Goal: Use online tool/utility: Utilize a website feature to perform a specific function

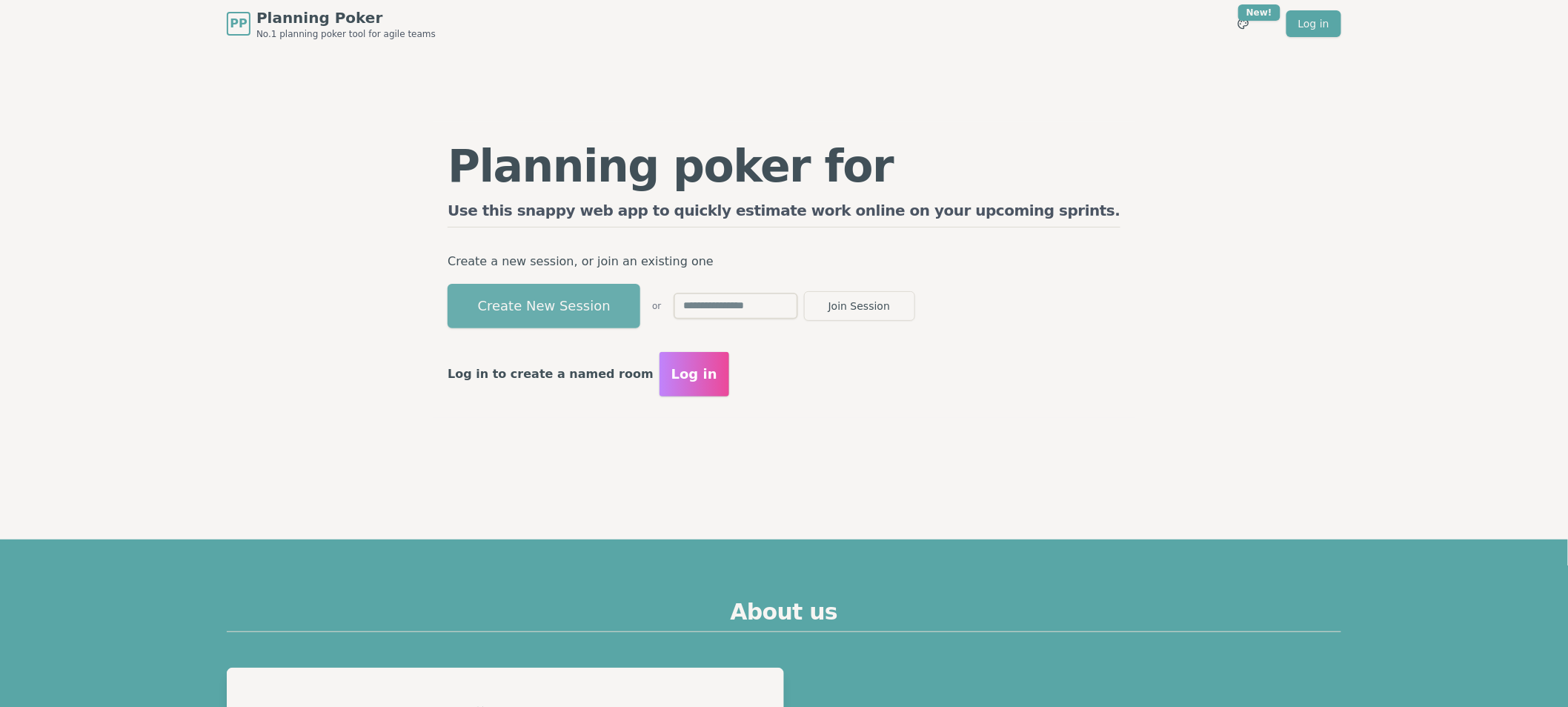
click at [613, 310] on button "Create New Session" at bounding box center [544, 306] width 193 height 45
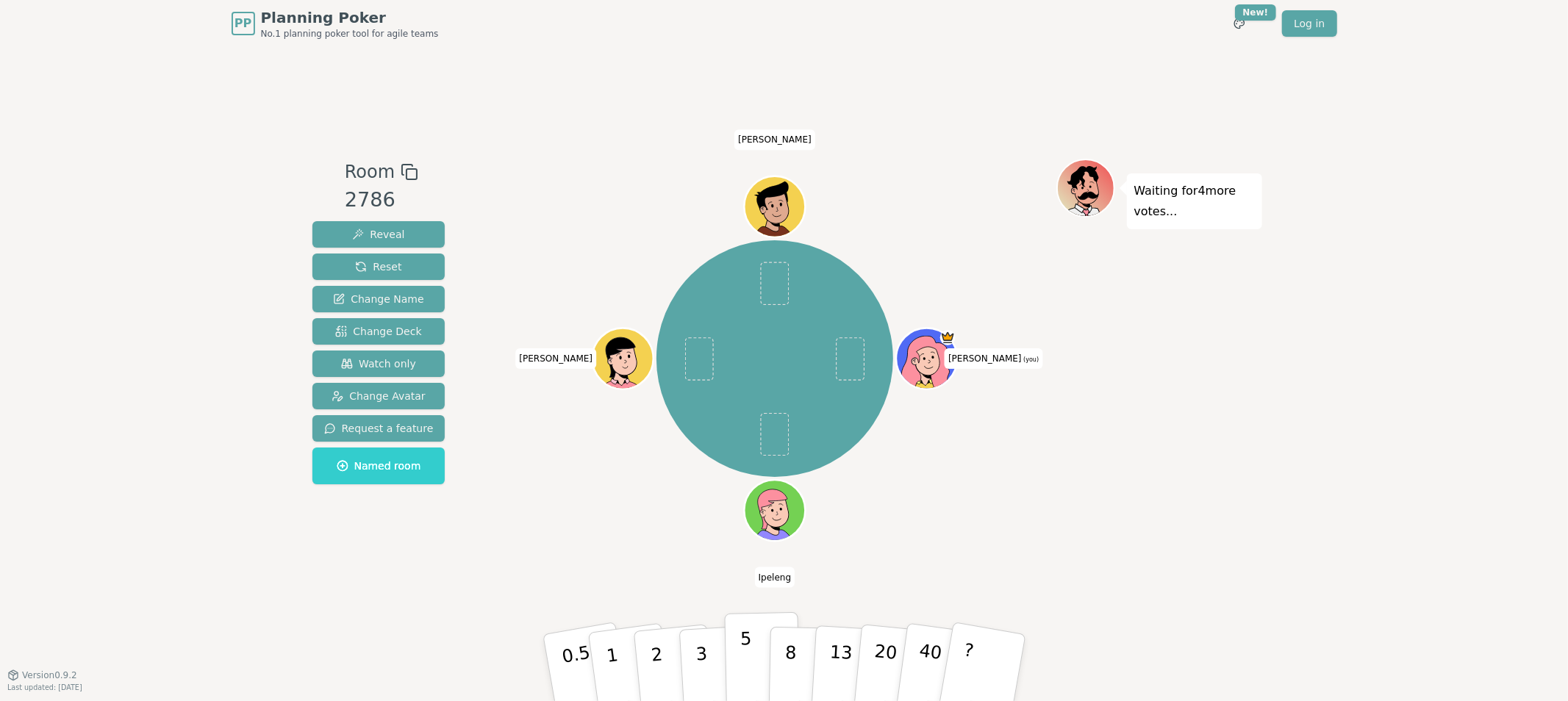
click at [748, 666] on p "5" at bounding box center [745, 668] width 13 height 79
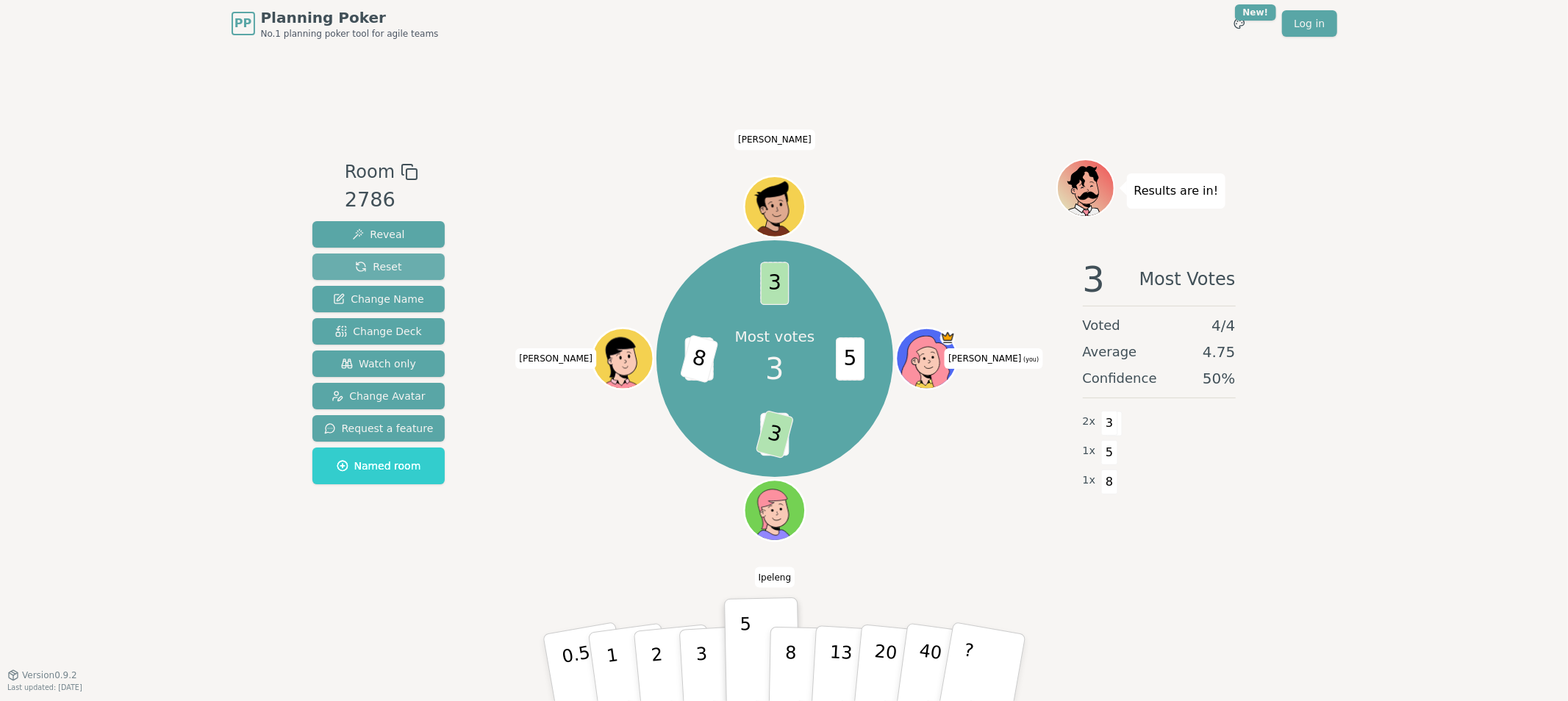
click at [387, 266] on span "Reset" at bounding box center [378, 267] width 46 height 15
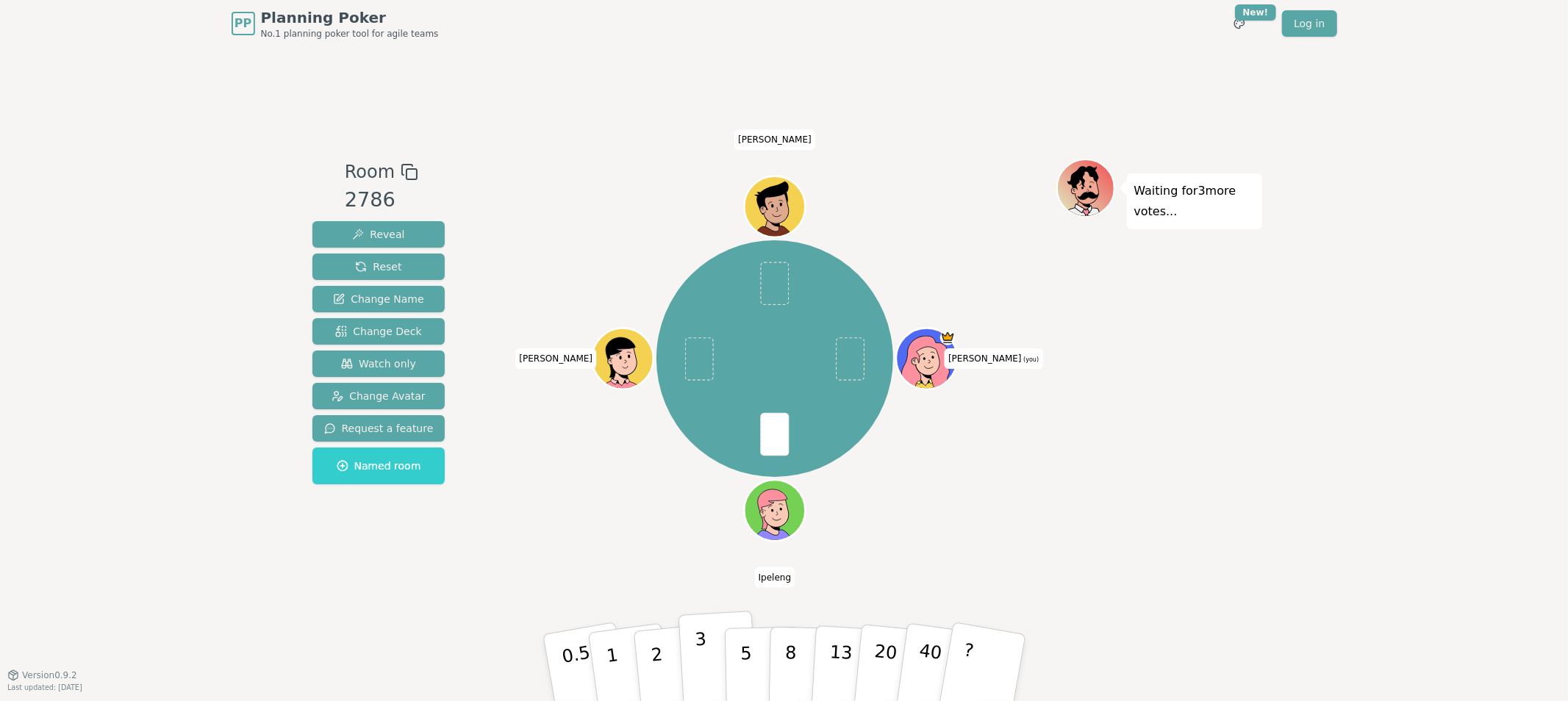
click at [697, 670] on p "3" at bounding box center [702, 669] width 17 height 80
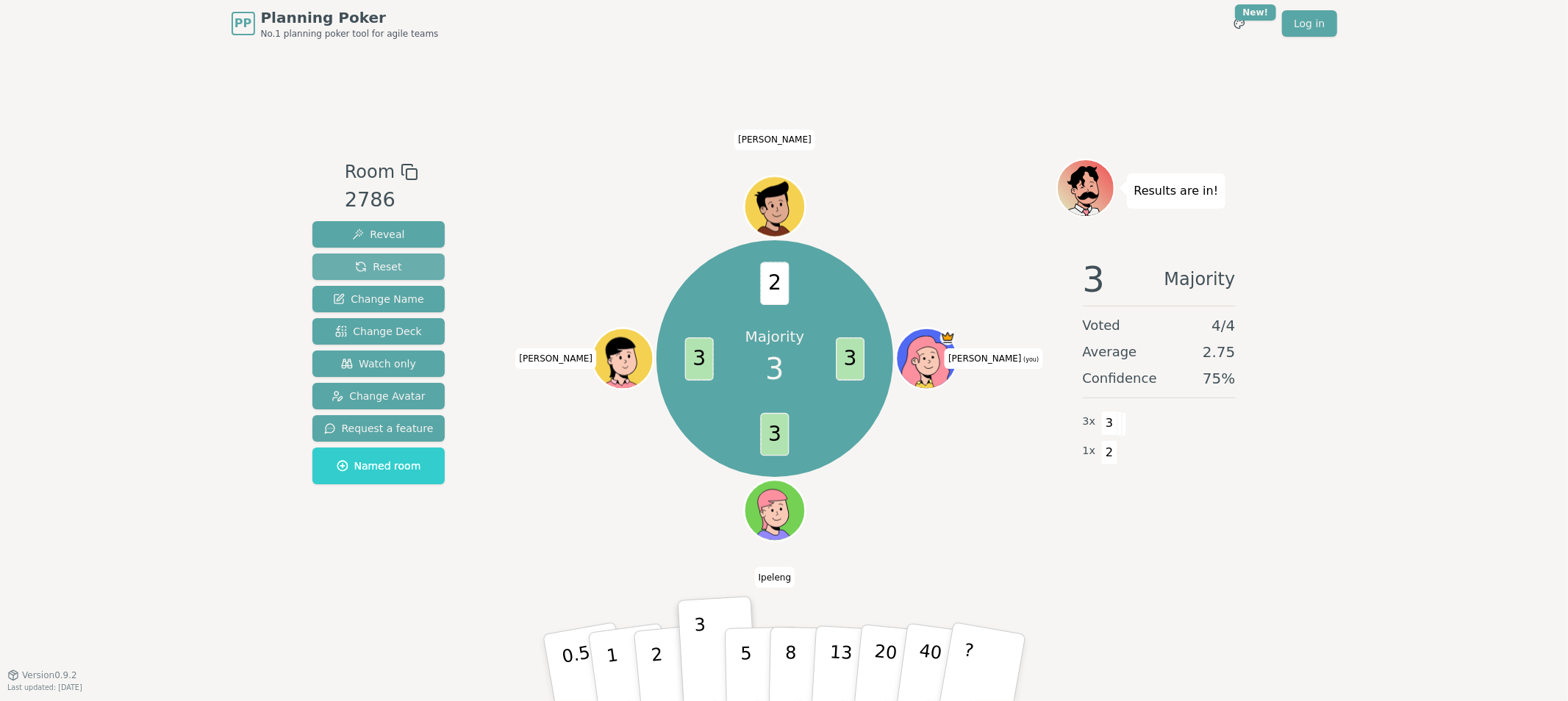
click at [398, 272] on button "Reset" at bounding box center [378, 267] width 133 height 27
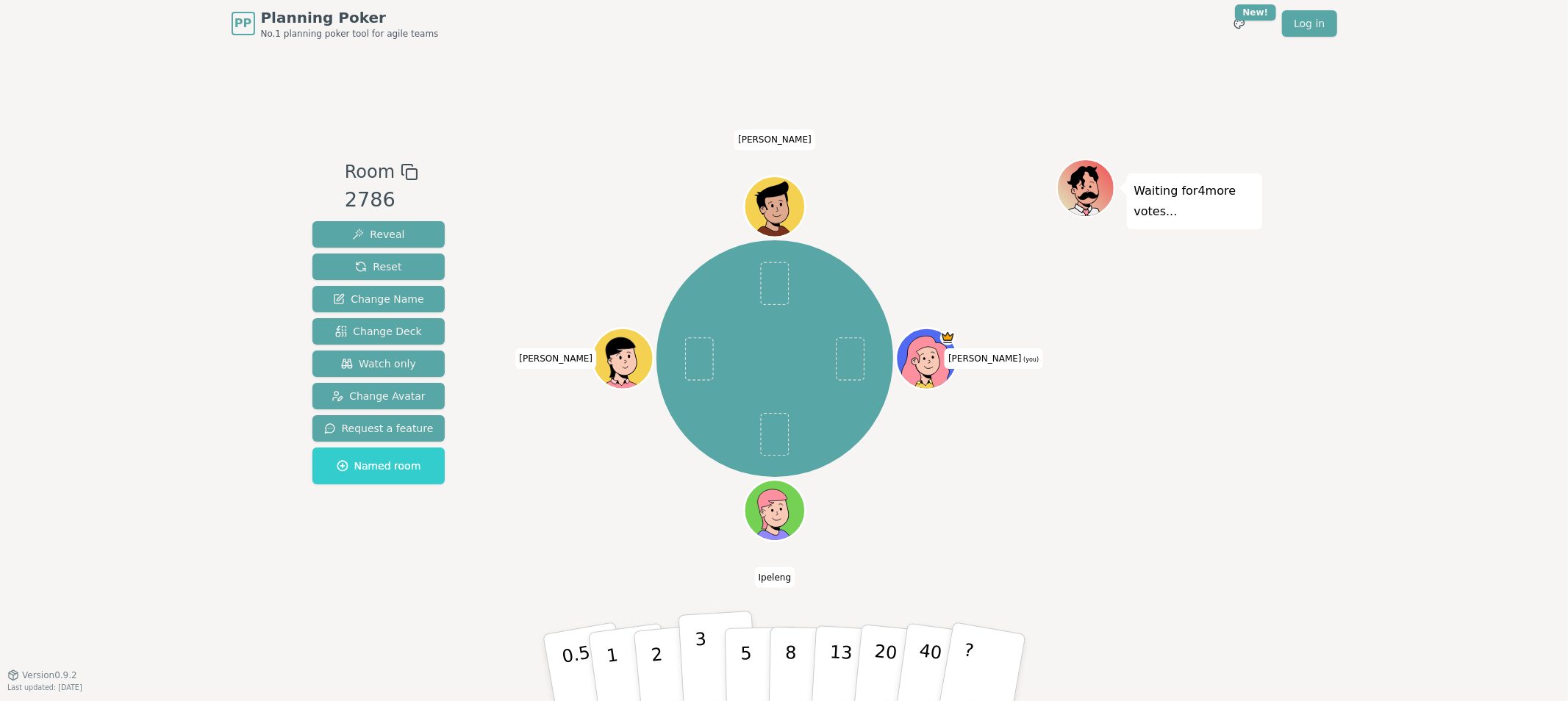
click at [709, 681] on button "3" at bounding box center [717, 668] width 80 height 115
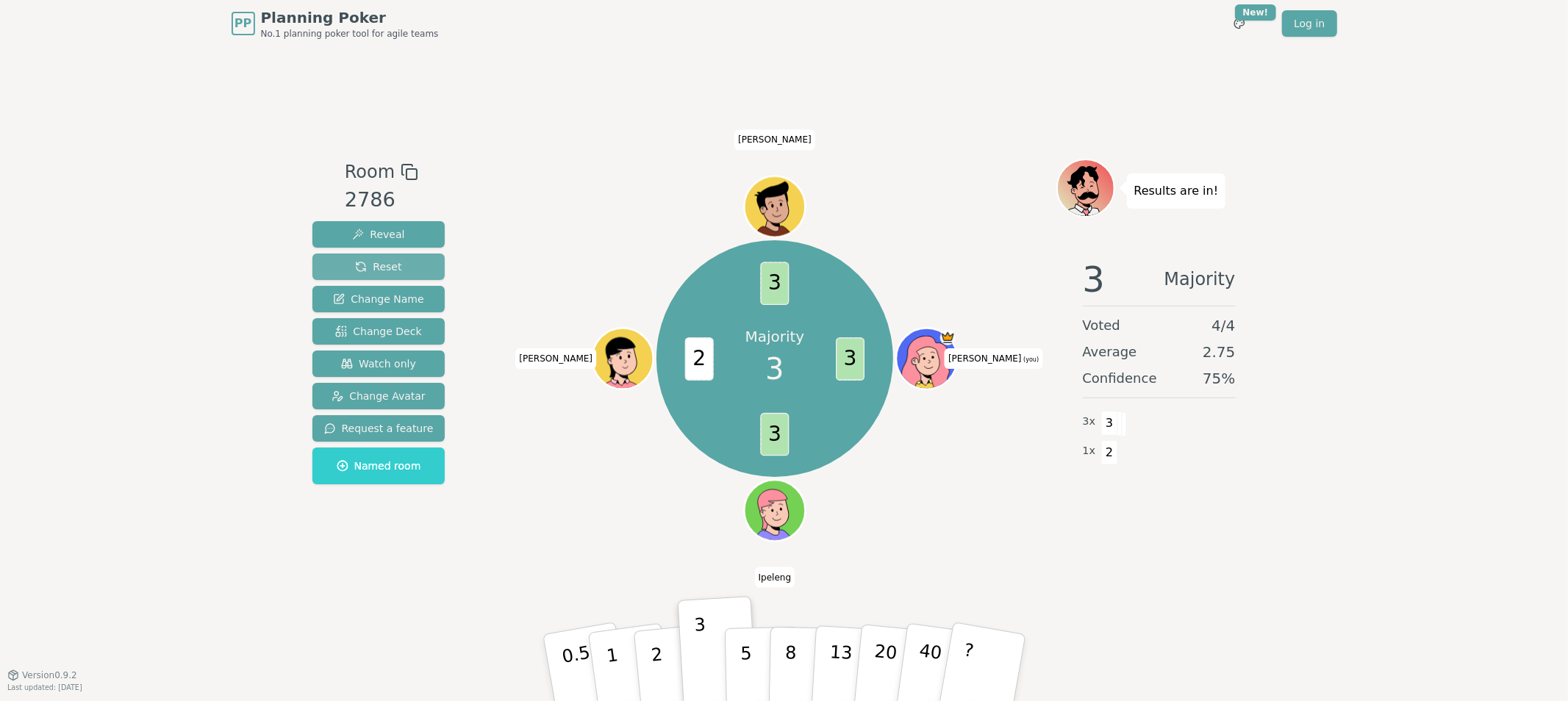
click at [375, 275] on button "Reset" at bounding box center [378, 267] width 133 height 27
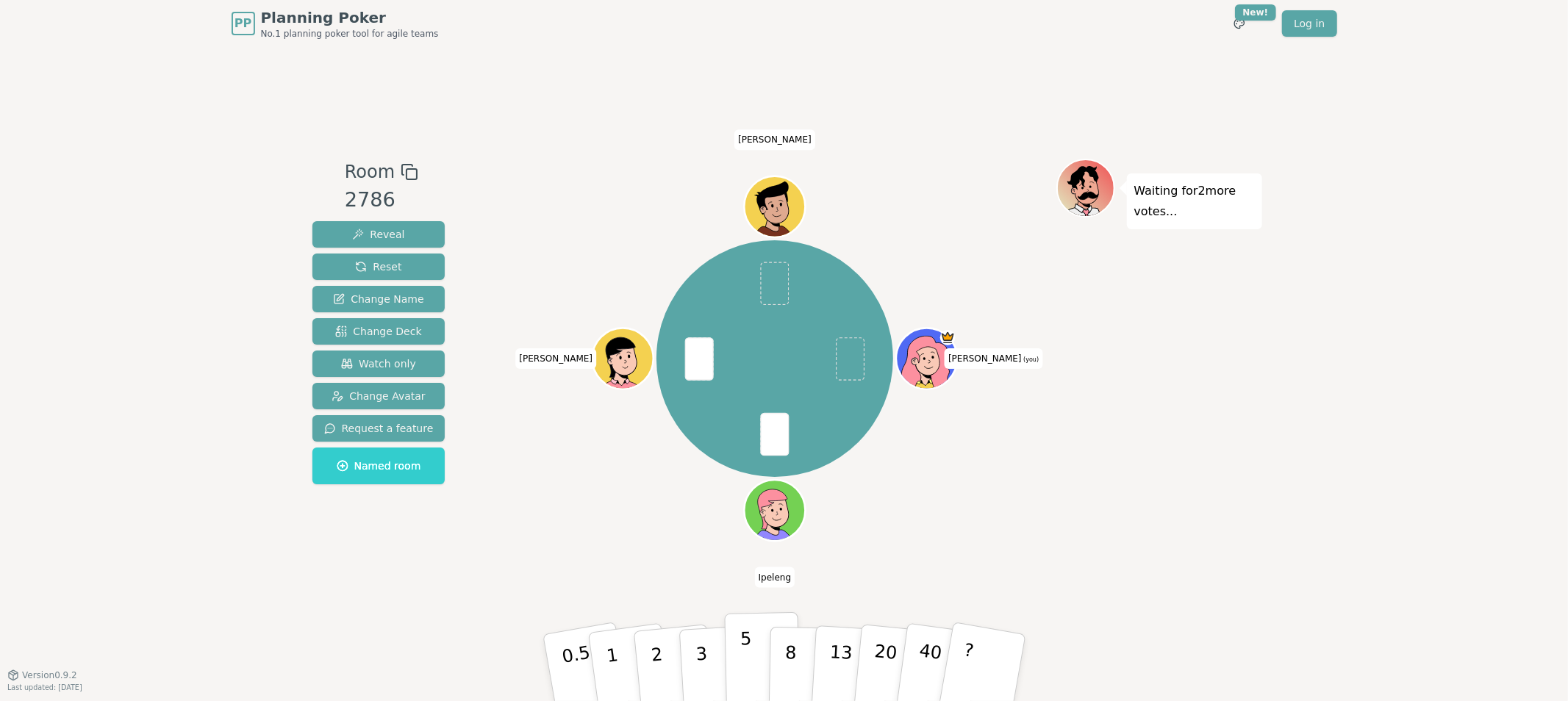
click at [760, 689] on button "5" at bounding box center [762, 667] width 75 height 111
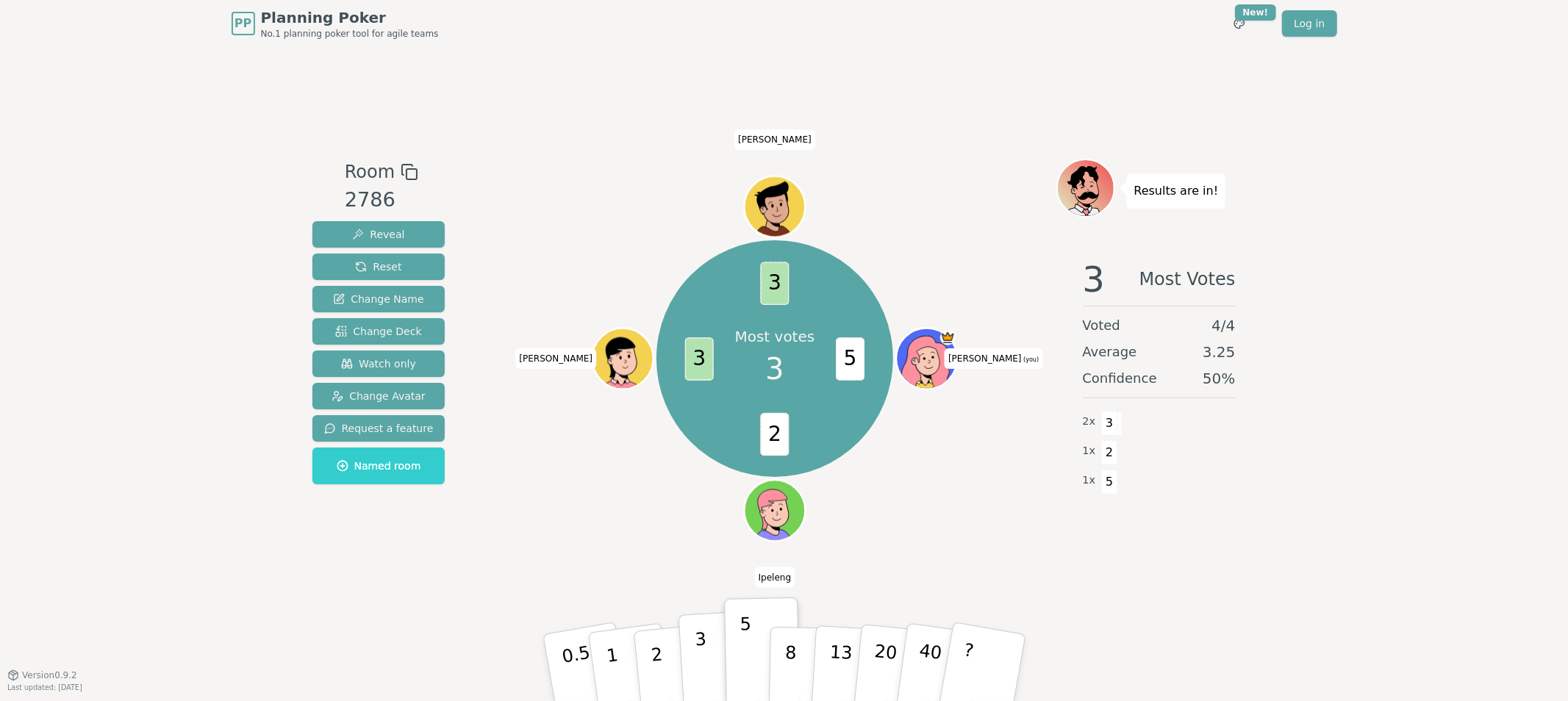
click at [699, 671] on p "3" at bounding box center [702, 669] width 17 height 80
